Goal: Task Accomplishment & Management: Manage account settings

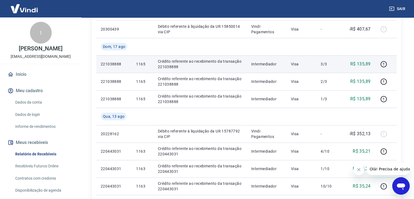
scroll to position [136, 0]
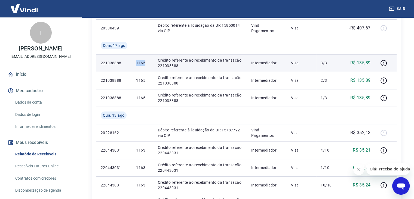
drag, startPoint x: 151, startPoint y: 62, endPoint x: 136, endPoint y: 63, distance: 14.2
click at [136, 63] on td "1165" at bounding box center [143, 62] width 22 height 17
copy p "1165"
